Goal: Task Accomplishment & Management: Use online tool/utility

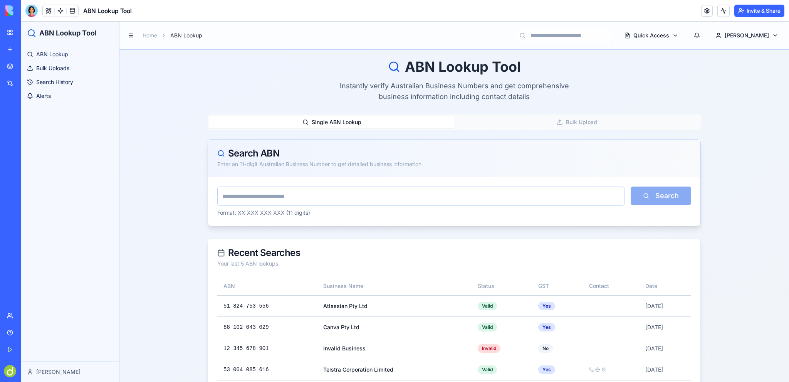
click at [22, 330] on div "Help" at bounding box center [23, 333] width 10 height 8
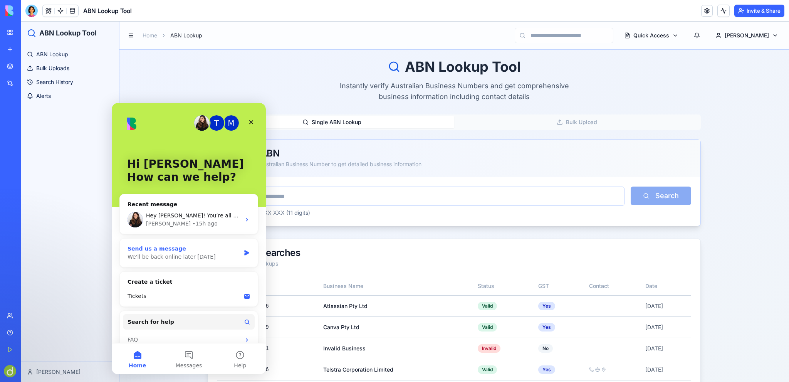
click at [185, 252] on div "Send us a message" at bounding box center [184, 249] width 113 height 8
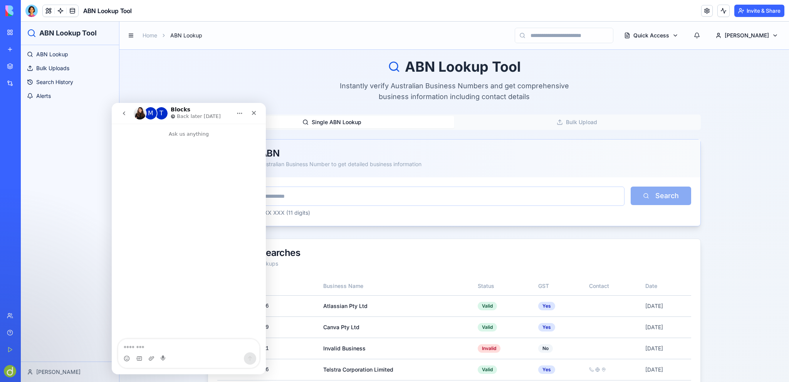
click at [125, 113] on icon "go back" at bounding box center [124, 113] width 6 height 6
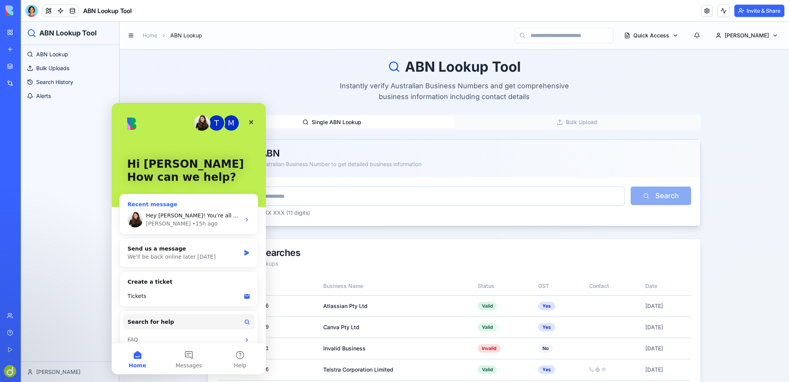
click at [182, 215] on span "Hey [PERSON_NAME]! You’re all set - everything should be working now. I’ve also…" at bounding box center [565, 215] width 839 height 6
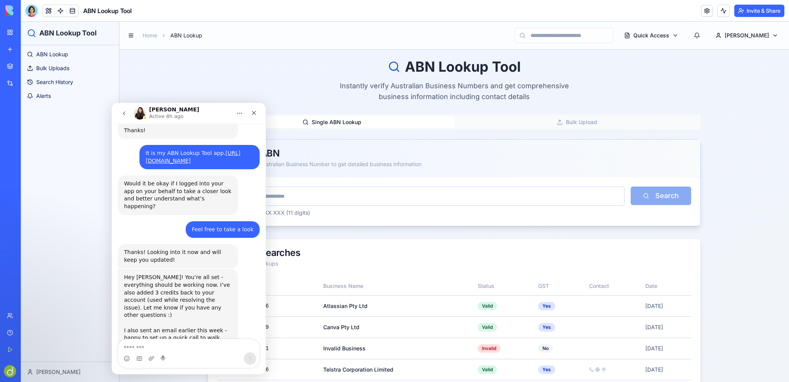
scroll to position [211, 0]
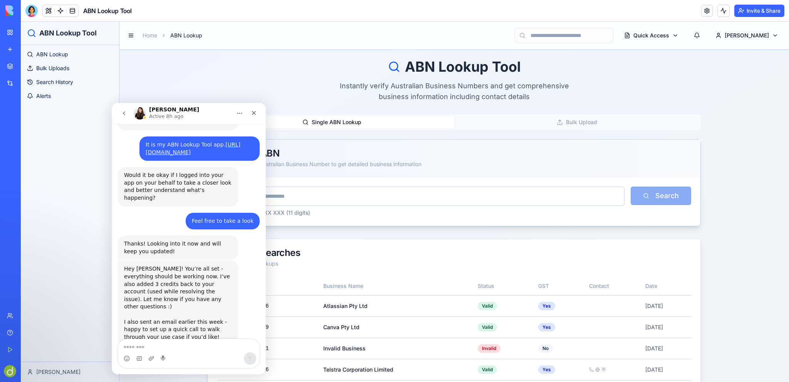
click at [175, 240] on div "Thanks! Looking into it now and will keep you updated!" at bounding box center [178, 247] width 108 height 15
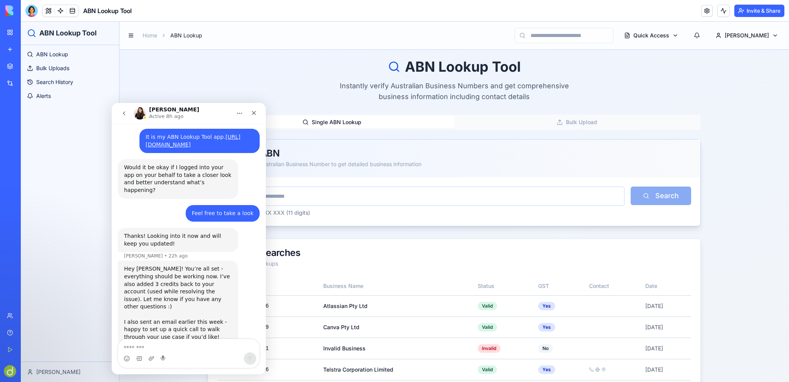
click at [162, 282] on div "Hey [PERSON_NAME]! You’re all set - everything should be working now. I’ve also…" at bounding box center [178, 303] width 108 height 76
click at [160, 232] on div "Thanks! Looking into it now and will keep you updated!" at bounding box center [178, 239] width 108 height 15
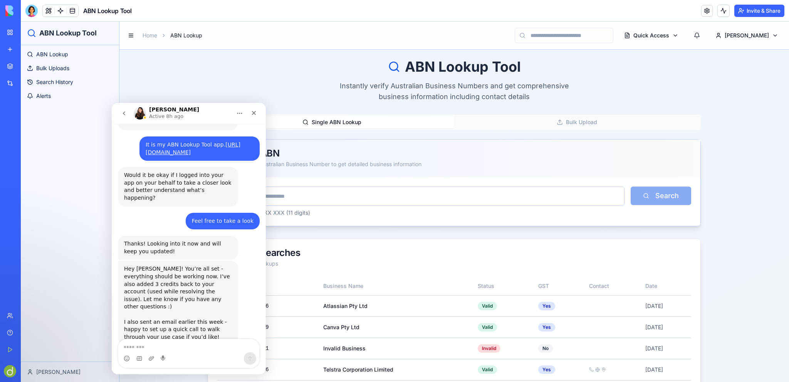
click at [159, 240] on div "Thanks! Looking into it now and will keep you updated!" at bounding box center [178, 247] width 108 height 15
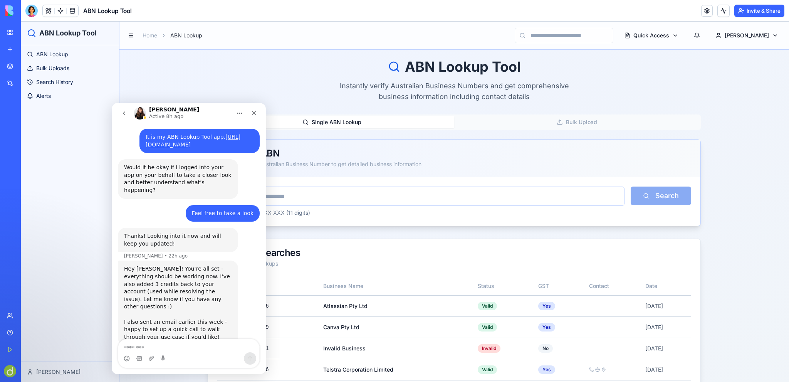
click at [168, 267] on div "Hey [PERSON_NAME]! You’re all set - everything should be working now. I’ve also…" at bounding box center [178, 303] width 108 height 76
click at [169, 285] on div "Hey [PERSON_NAME]! You’re all set - everything should be working now. I’ve also…" at bounding box center [178, 303] width 108 height 76
click at [170, 302] on div "Hey [PERSON_NAME]! You’re all set - everything should be working now. I’ve also…" at bounding box center [178, 303] width 108 height 76
click at [29, 154] on div "Open Bookkeeping Client Portal" at bounding box center [18, 154] width 22 height 8
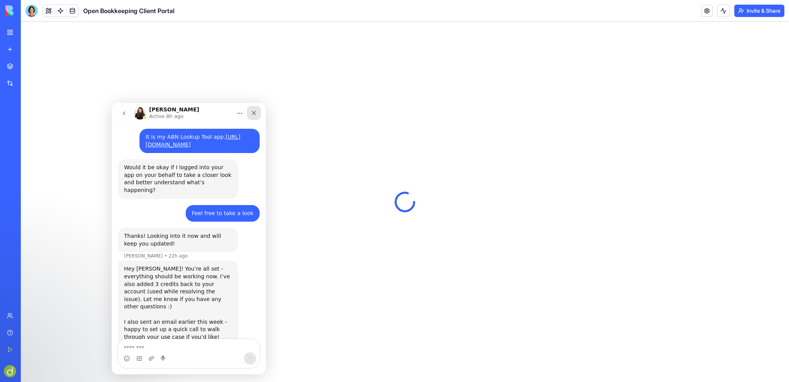
click at [252, 111] on icon "Close" at bounding box center [254, 113] width 6 height 6
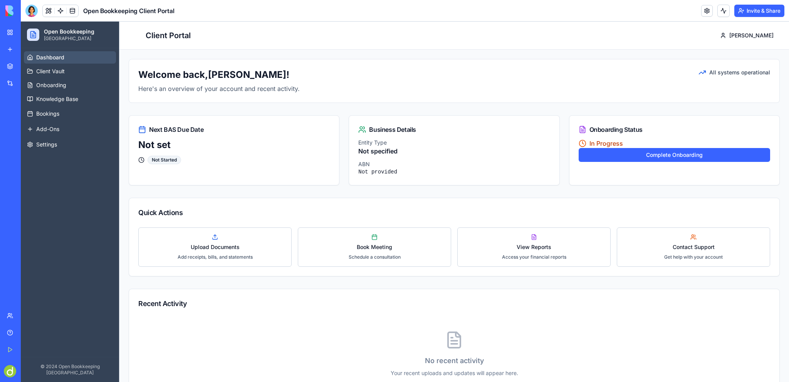
click at [29, 120] on div "ABN Lookup Tool" at bounding box center [18, 120] width 22 height 8
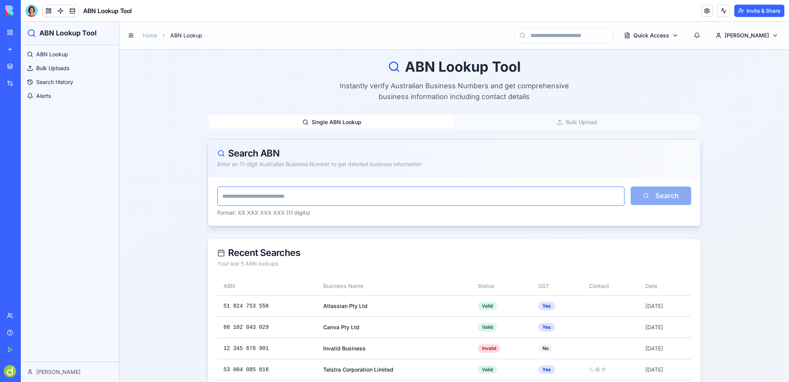
click at [262, 195] on input "text" at bounding box center [420, 195] width 407 height 19
type input "**********"
click at [631, 186] on button "Search" at bounding box center [661, 195] width 60 height 18
